Goal: Navigation & Orientation: Find specific page/section

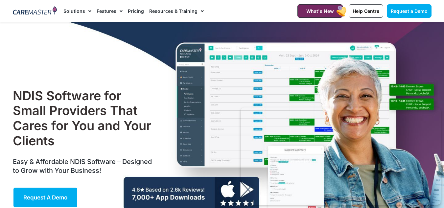
click at [41, 13] on img at bounding box center [35, 11] width 44 height 10
